Goal: Find specific page/section: Find specific page/section

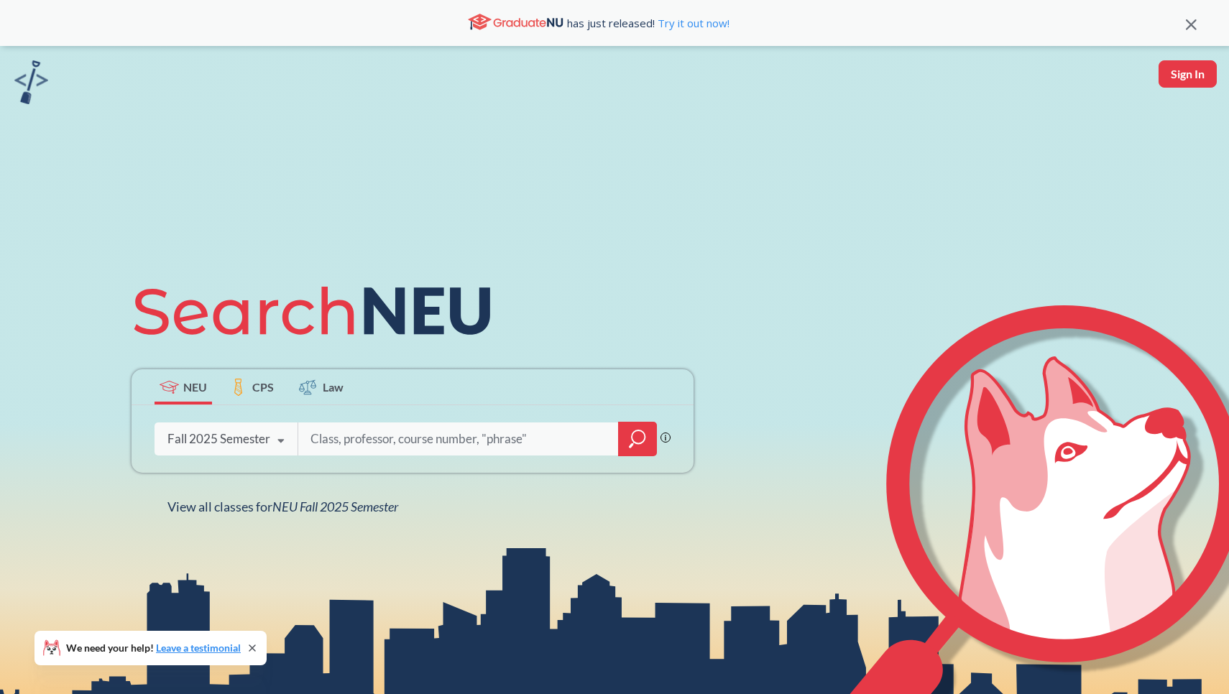
click at [492, 442] on input "search" at bounding box center [458, 439] width 299 height 30
click at [254, 436] on div "Fall 2025 Semester" at bounding box center [218, 439] width 103 height 16
click at [384, 443] on input "search" at bounding box center [458, 439] width 299 height 30
click at [379, 430] on input "search" at bounding box center [458, 439] width 299 height 30
type input "CS 2101"
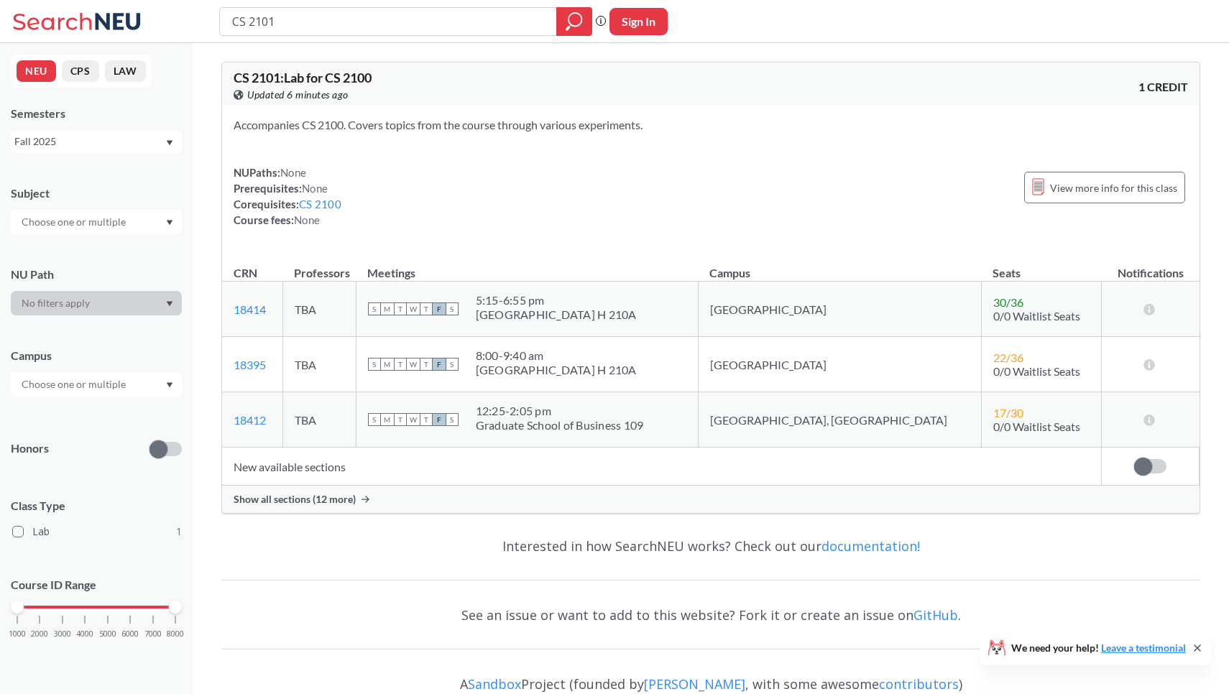
click at [73, 23] on icon at bounding box center [79, 21] width 134 height 29
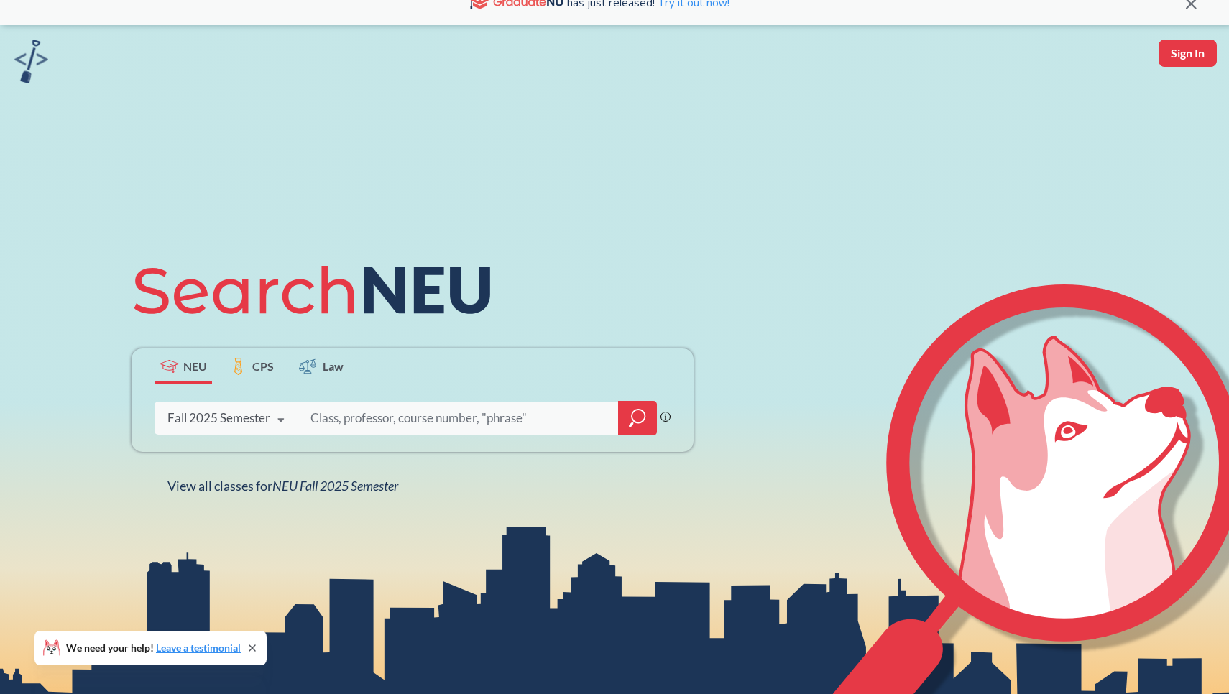
scroll to position [1, 0]
